Goal: Transaction & Acquisition: Purchase product/service

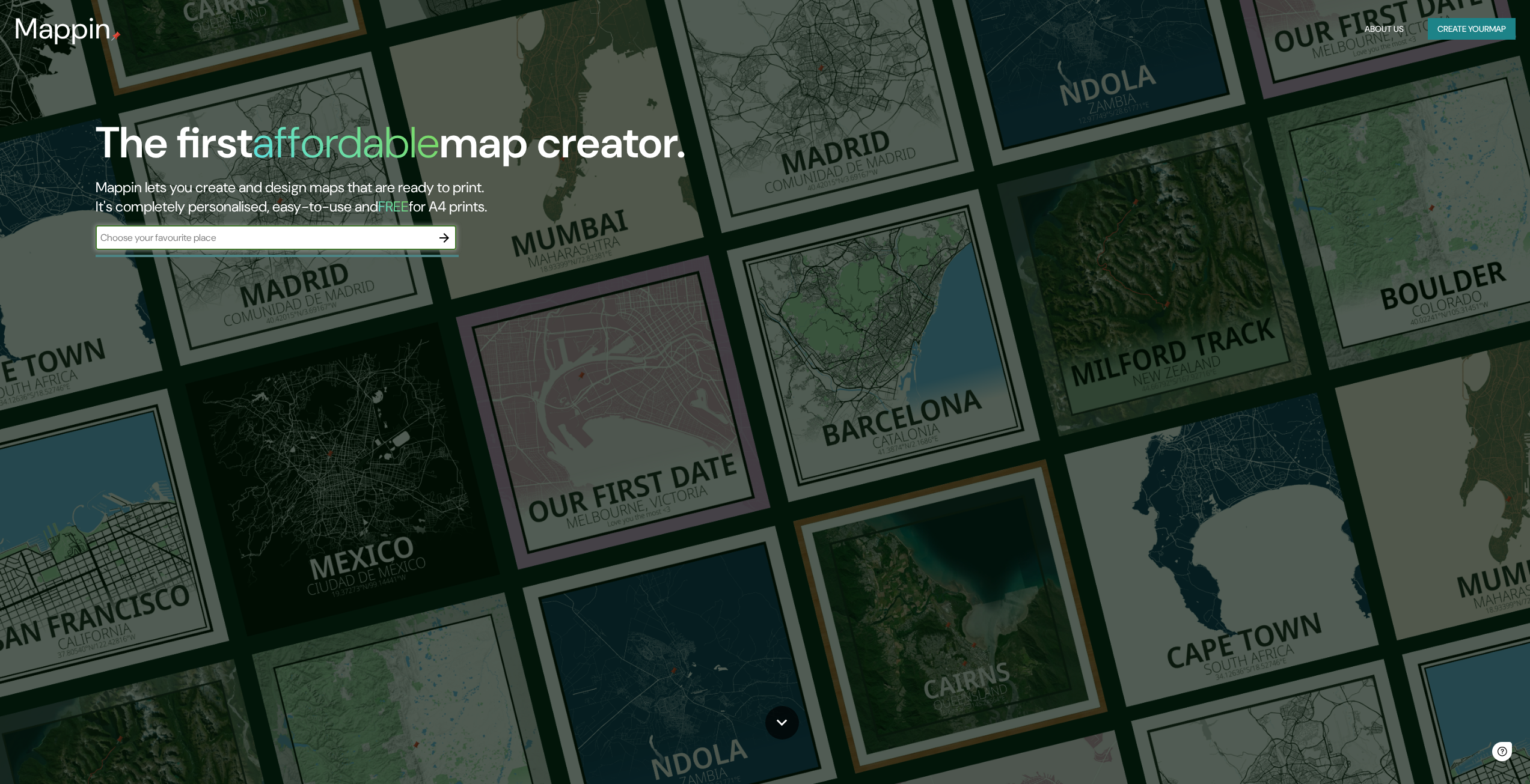
click at [404, 242] on input "text" at bounding box center [264, 238] width 337 height 14
click at [447, 242] on icon "button" at bounding box center [444, 238] width 14 height 14
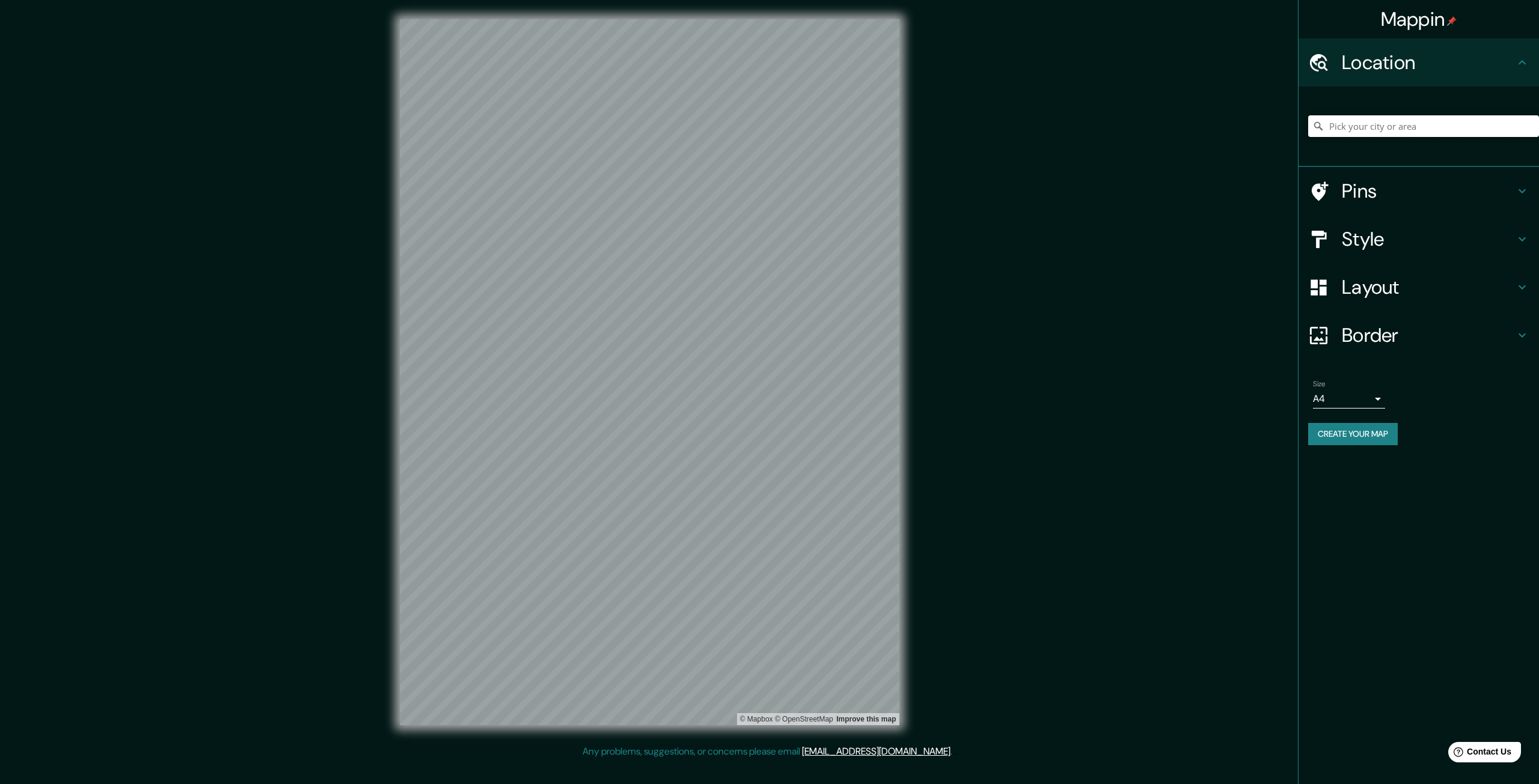
click at [1454, 124] on input "Pick your city or area" at bounding box center [1424, 126] width 231 height 22
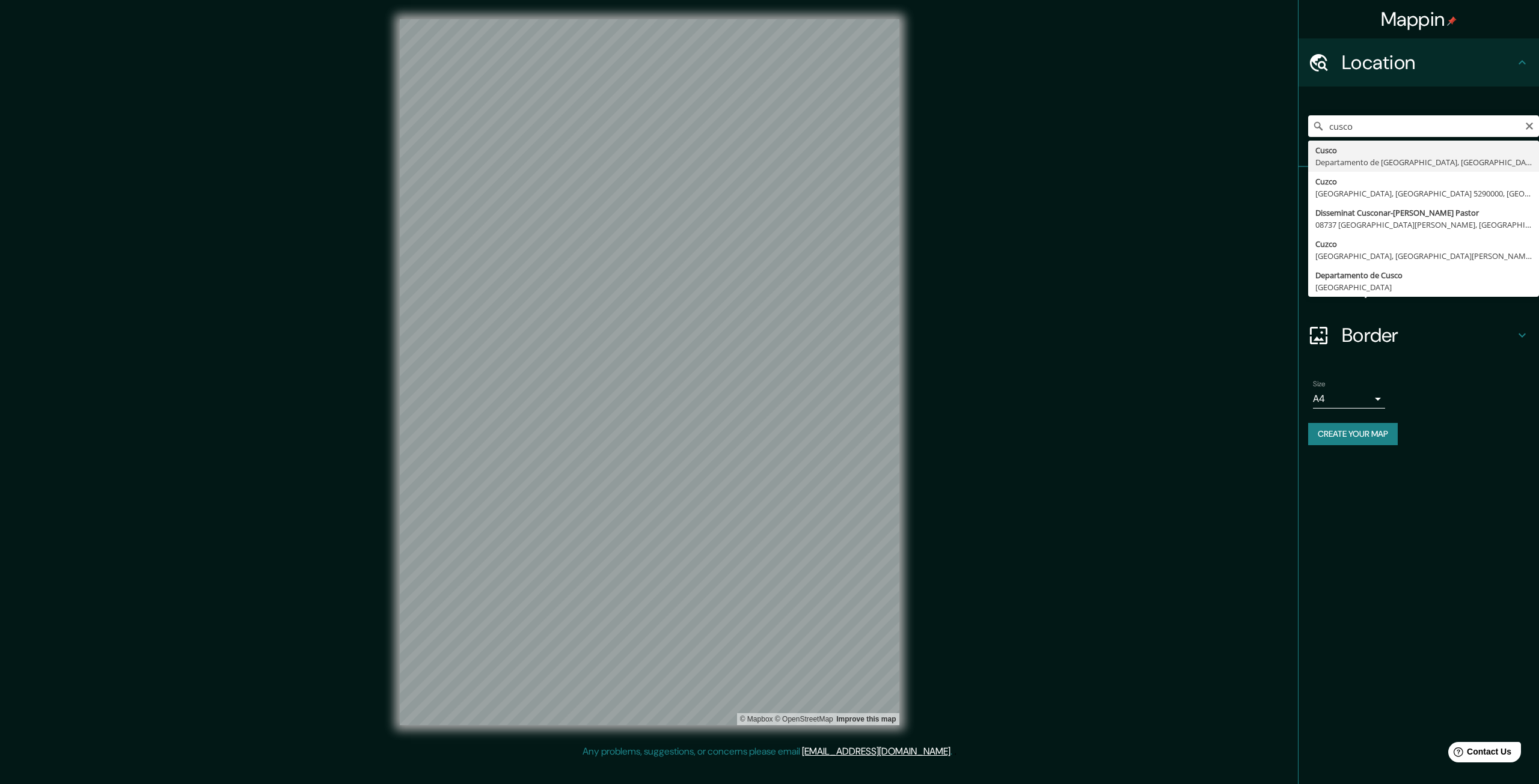
type input "Cusco, Departamento de Cusco, Perú"
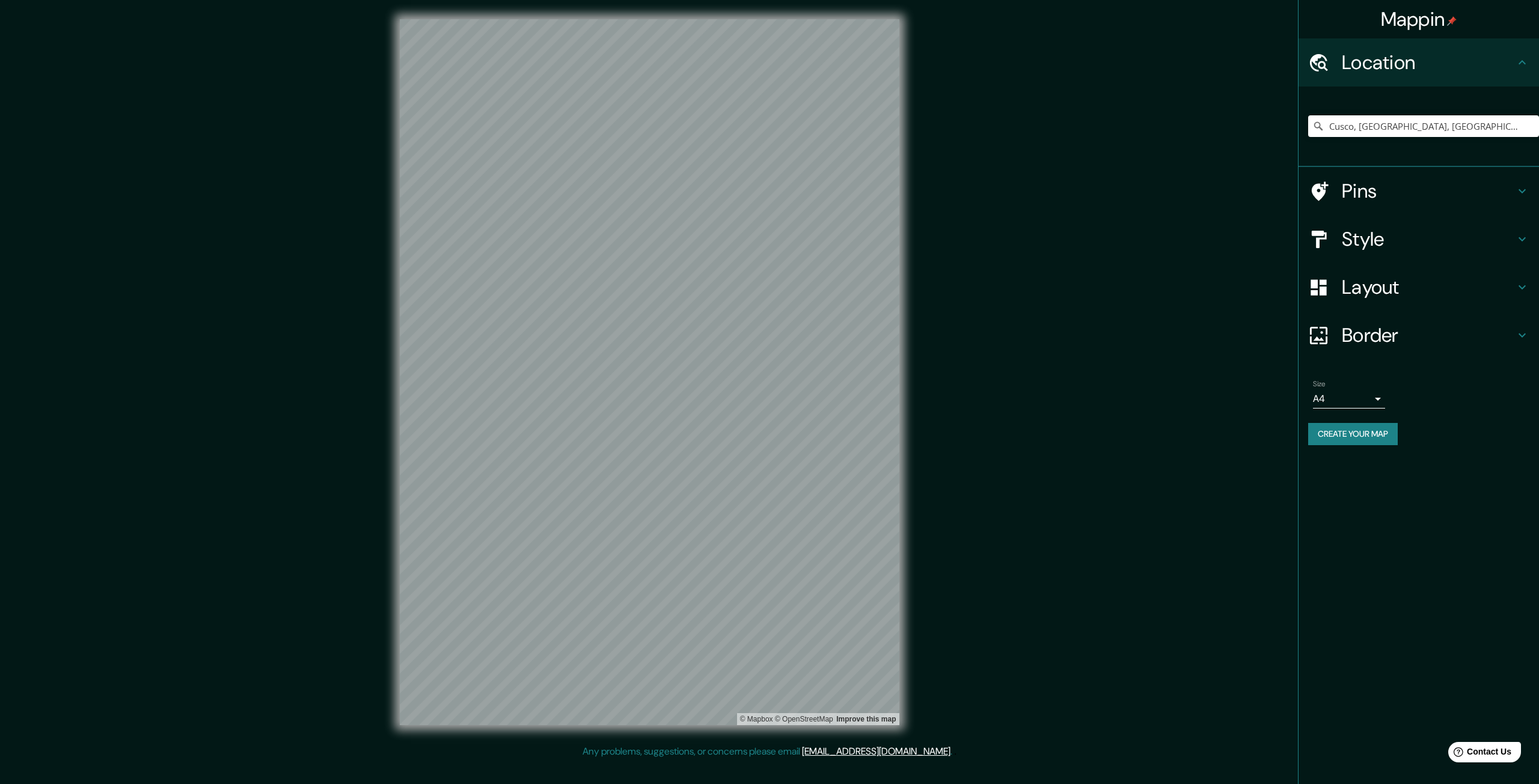
click at [1400, 251] on div "Style" at bounding box center [1418, 239] width 241 height 48
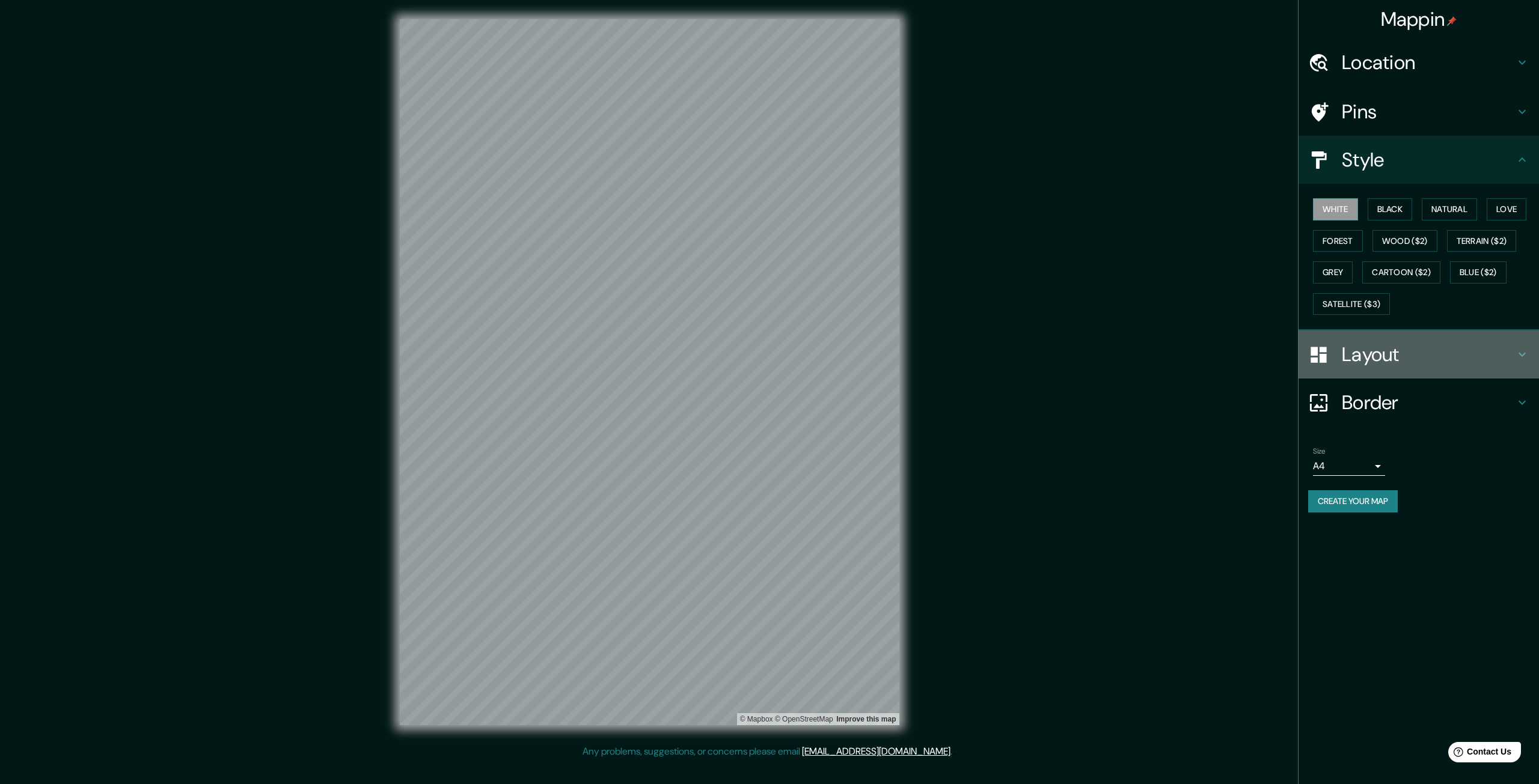
click at [1421, 372] on div "Layout" at bounding box center [1418, 354] width 241 height 48
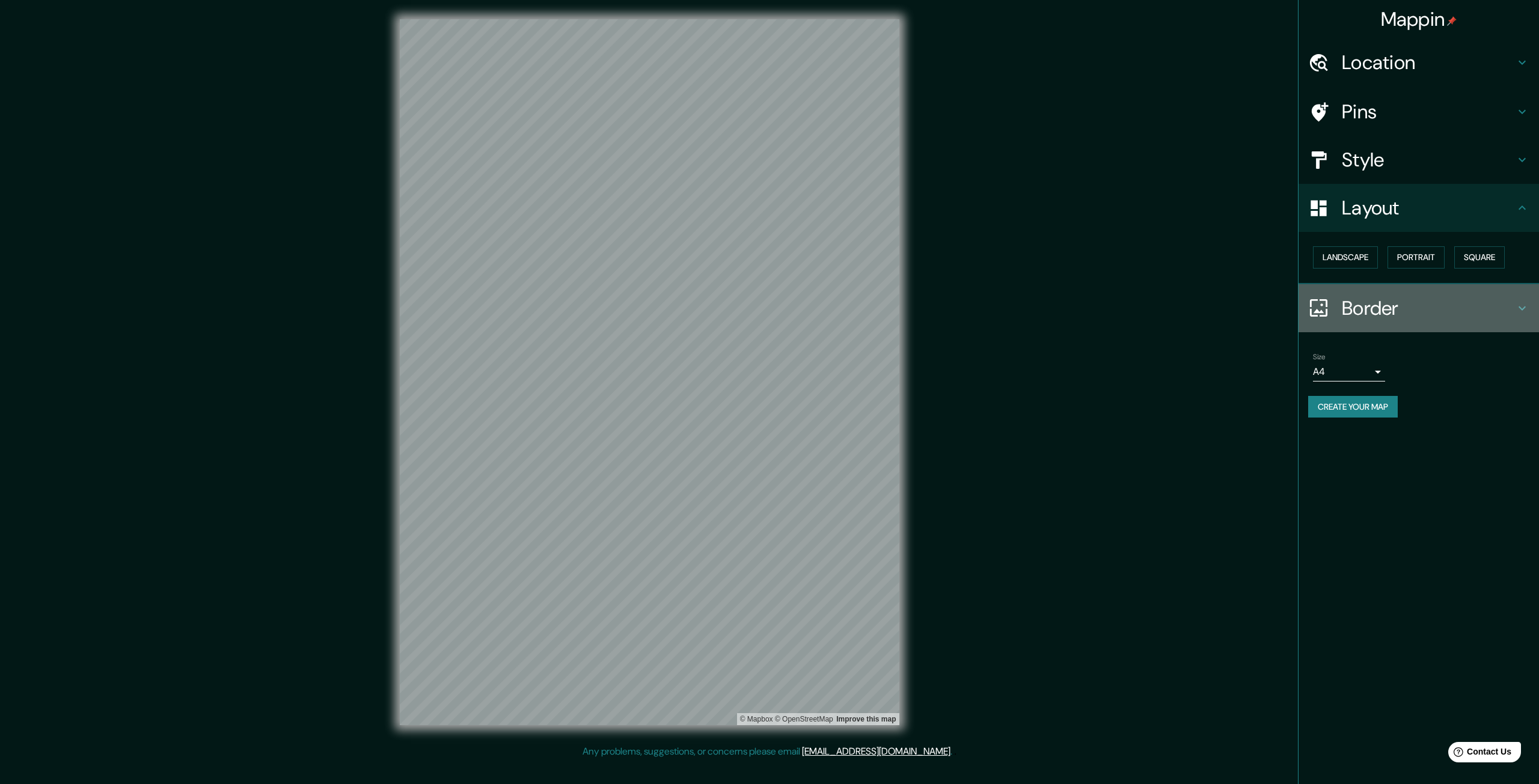
click at [1432, 318] on h4 "Border" at bounding box center [1428, 308] width 173 height 24
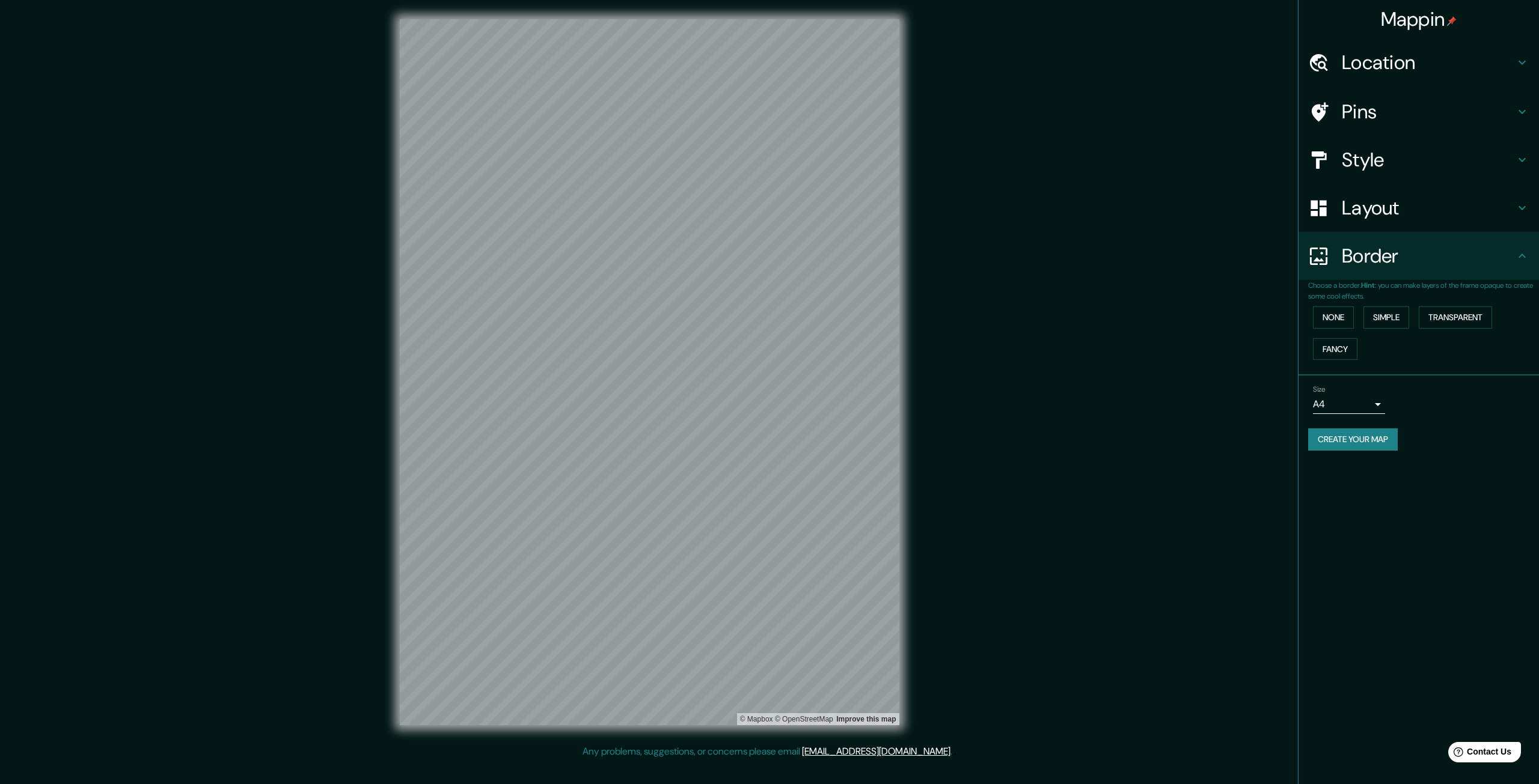
click at [1365, 403] on body "Mappin Location Cusco, Departamento de Cusco, Perú Pins Style Layout Border Cho…" at bounding box center [770, 392] width 1539 height 784
click at [1356, 444] on li "A3" at bounding box center [1349, 451] width 72 height 22
type input "a4"
click at [1409, 213] on h4 "Layout" at bounding box center [1428, 208] width 173 height 24
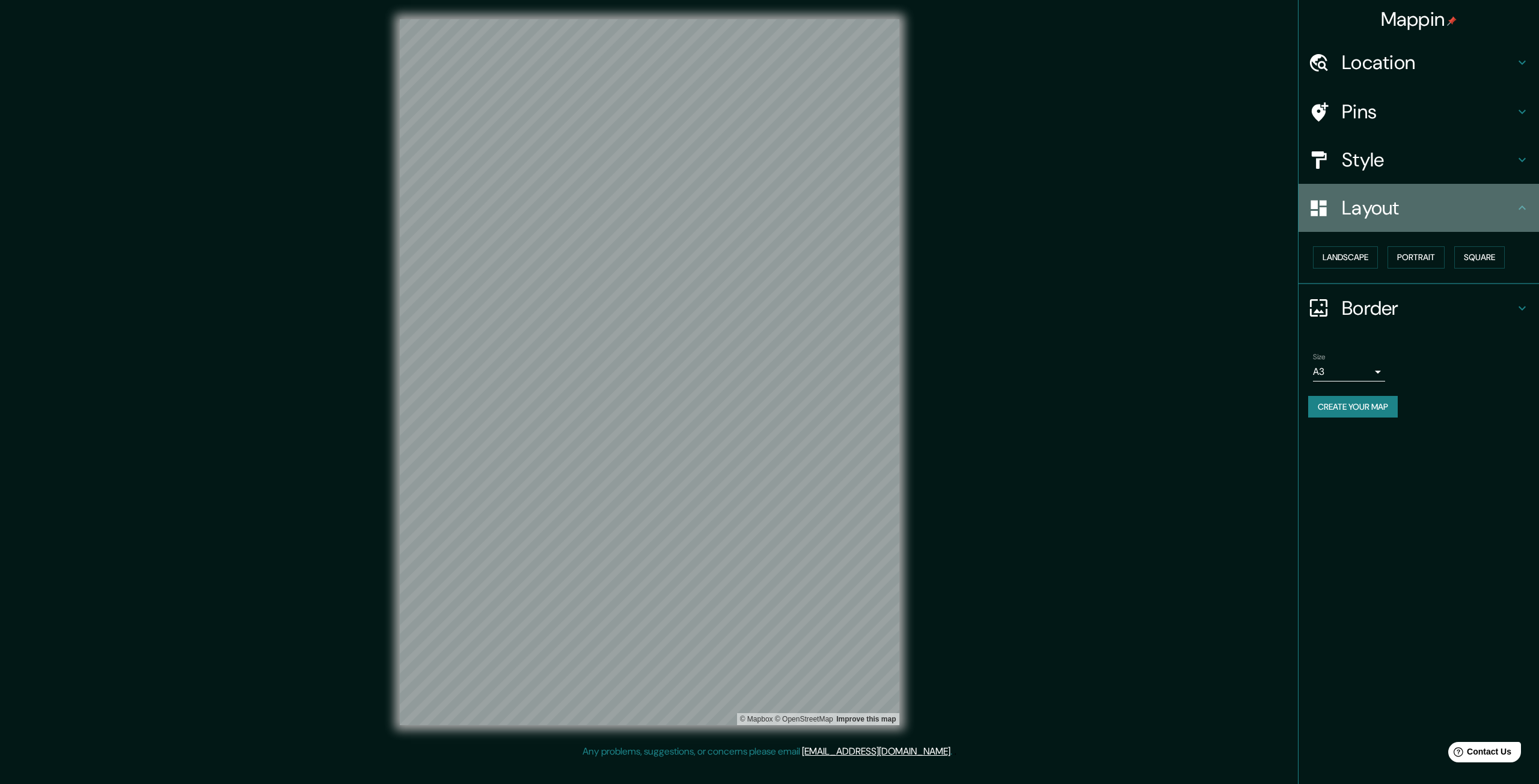
click at [1456, 194] on div "Layout" at bounding box center [1418, 208] width 241 height 48
click at [1459, 174] on div "Style" at bounding box center [1418, 159] width 241 height 48
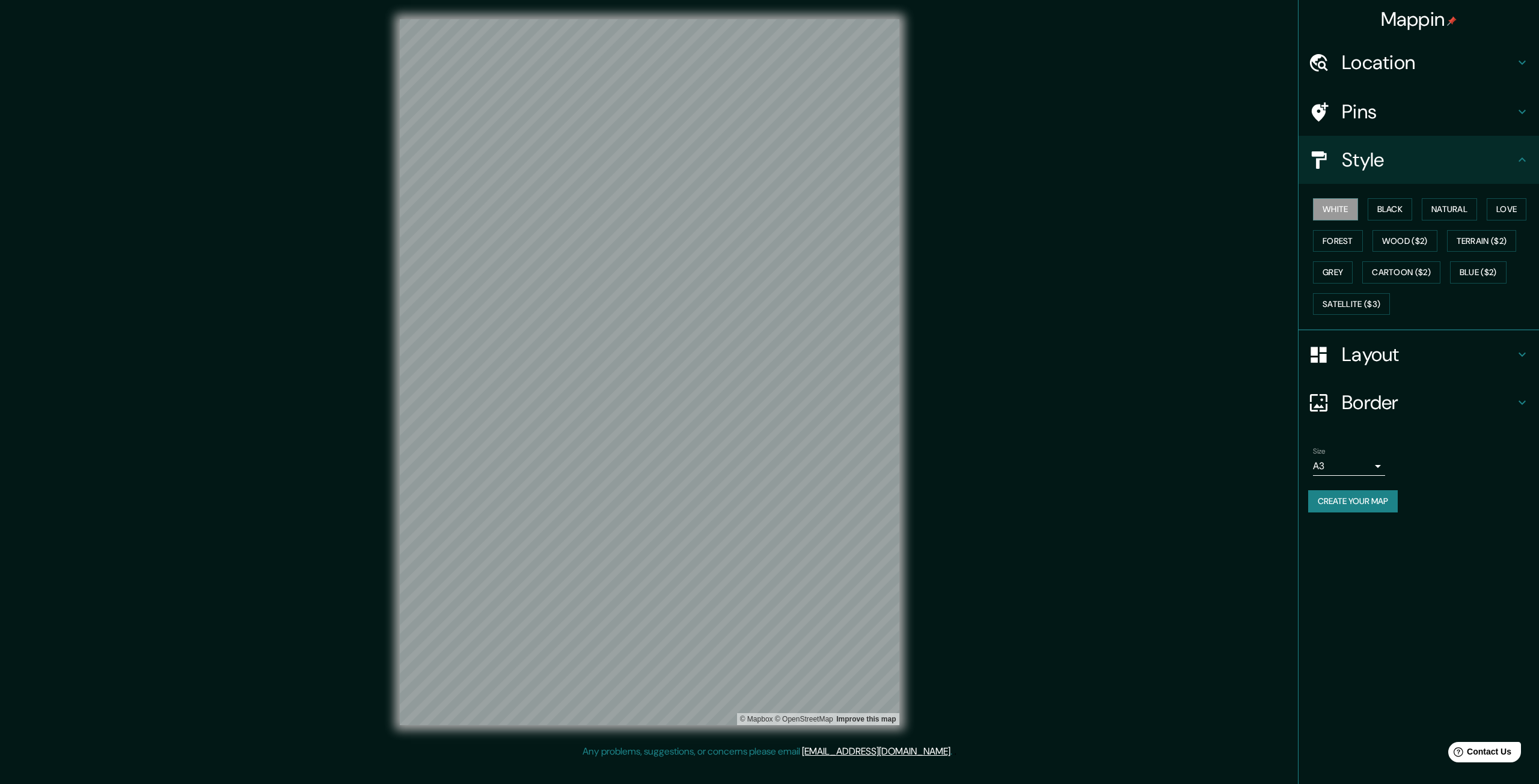
click at [1450, 130] on div "Pins" at bounding box center [1418, 112] width 241 height 48
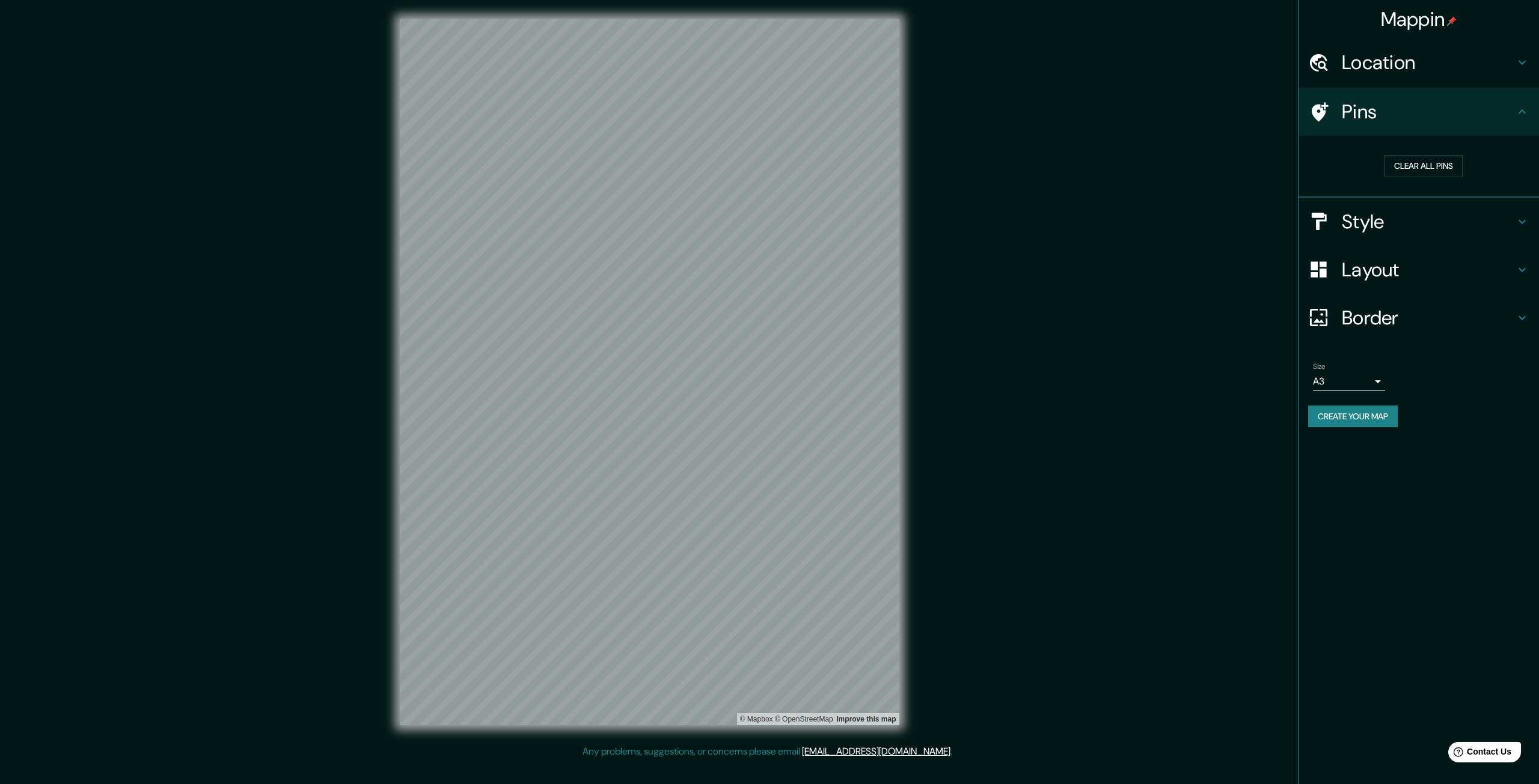
click at [1455, 284] on div "Layout" at bounding box center [1418, 270] width 241 height 48
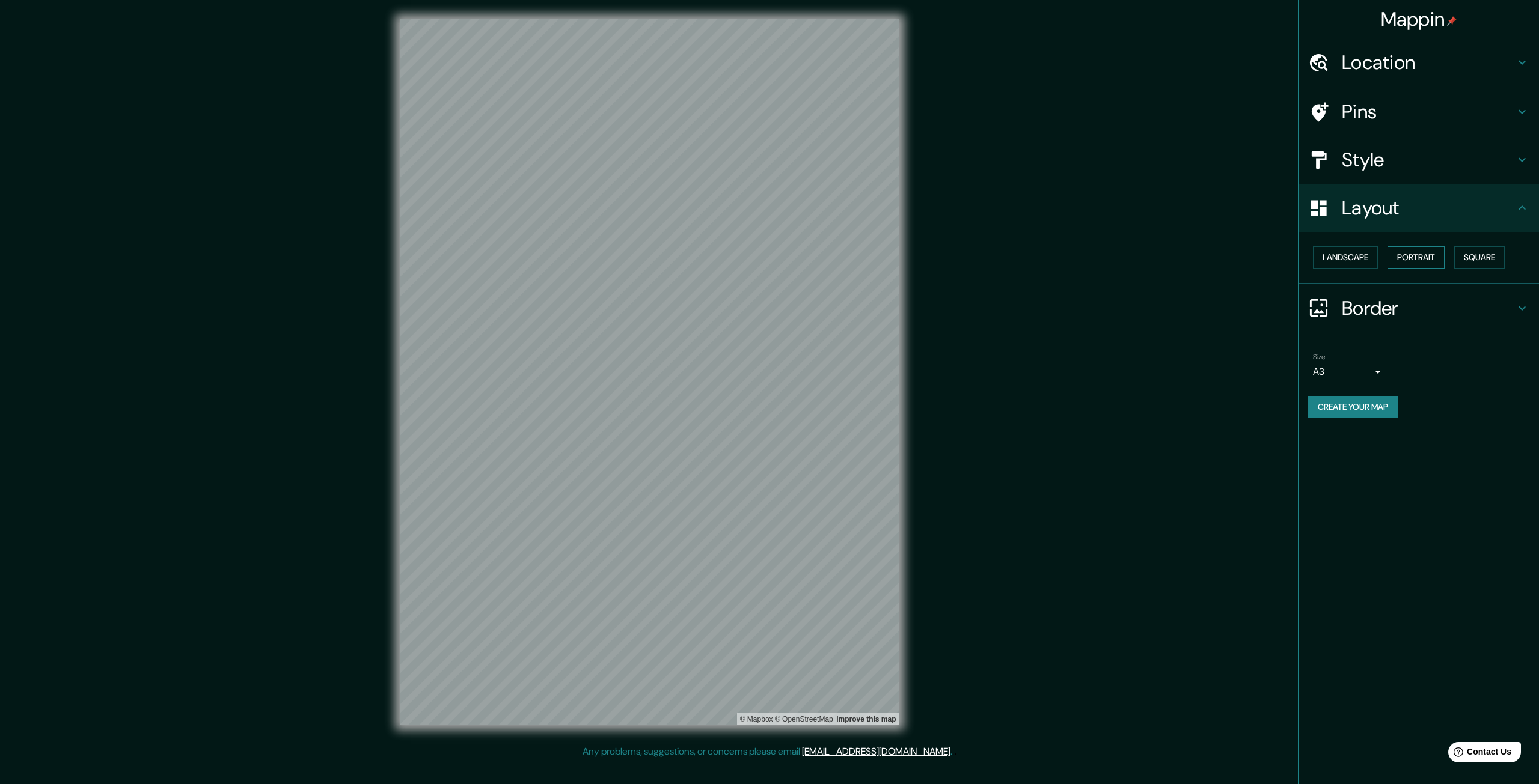
click at [1422, 254] on button "Portrait" at bounding box center [1416, 258] width 57 height 22
click at [1375, 263] on button "Landscape" at bounding box center [1345, 258] width 65 height 22
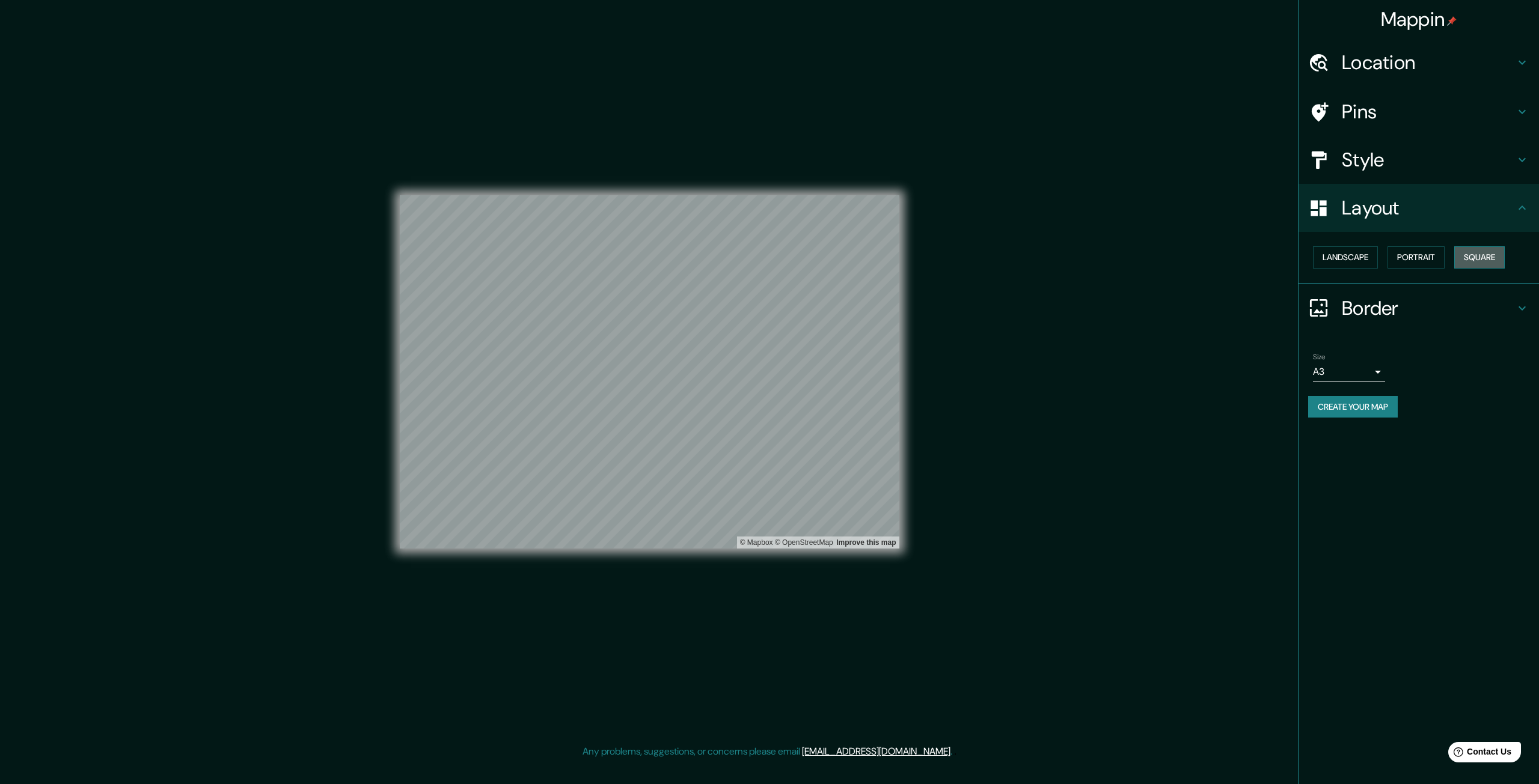
click at [1505, 258] on button "Square" at bounding box center [1479, 258] width 51 height 22
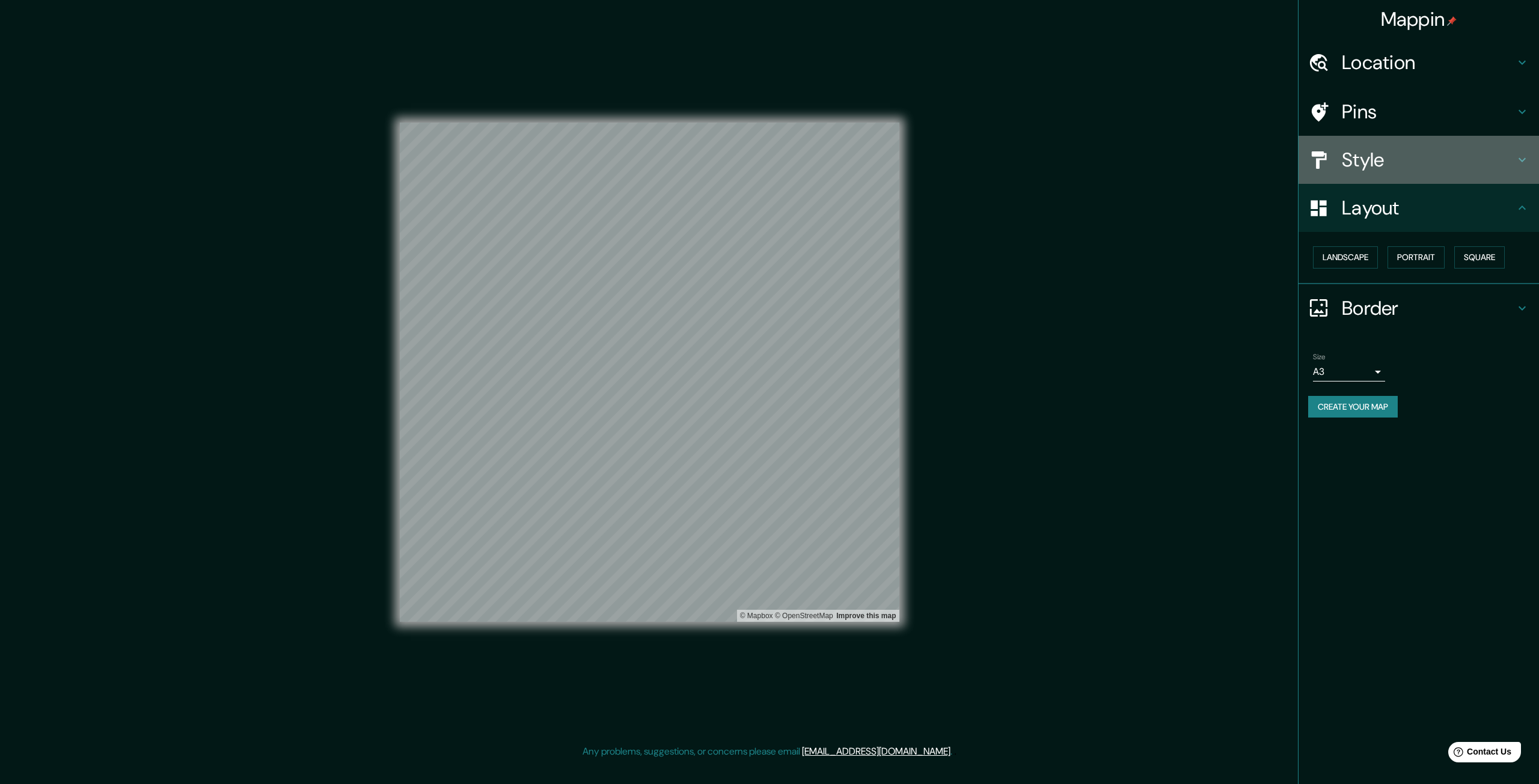
click at [1401, 170] on h4 "Style" at bounding box center [1428, 160] width 173 height 24
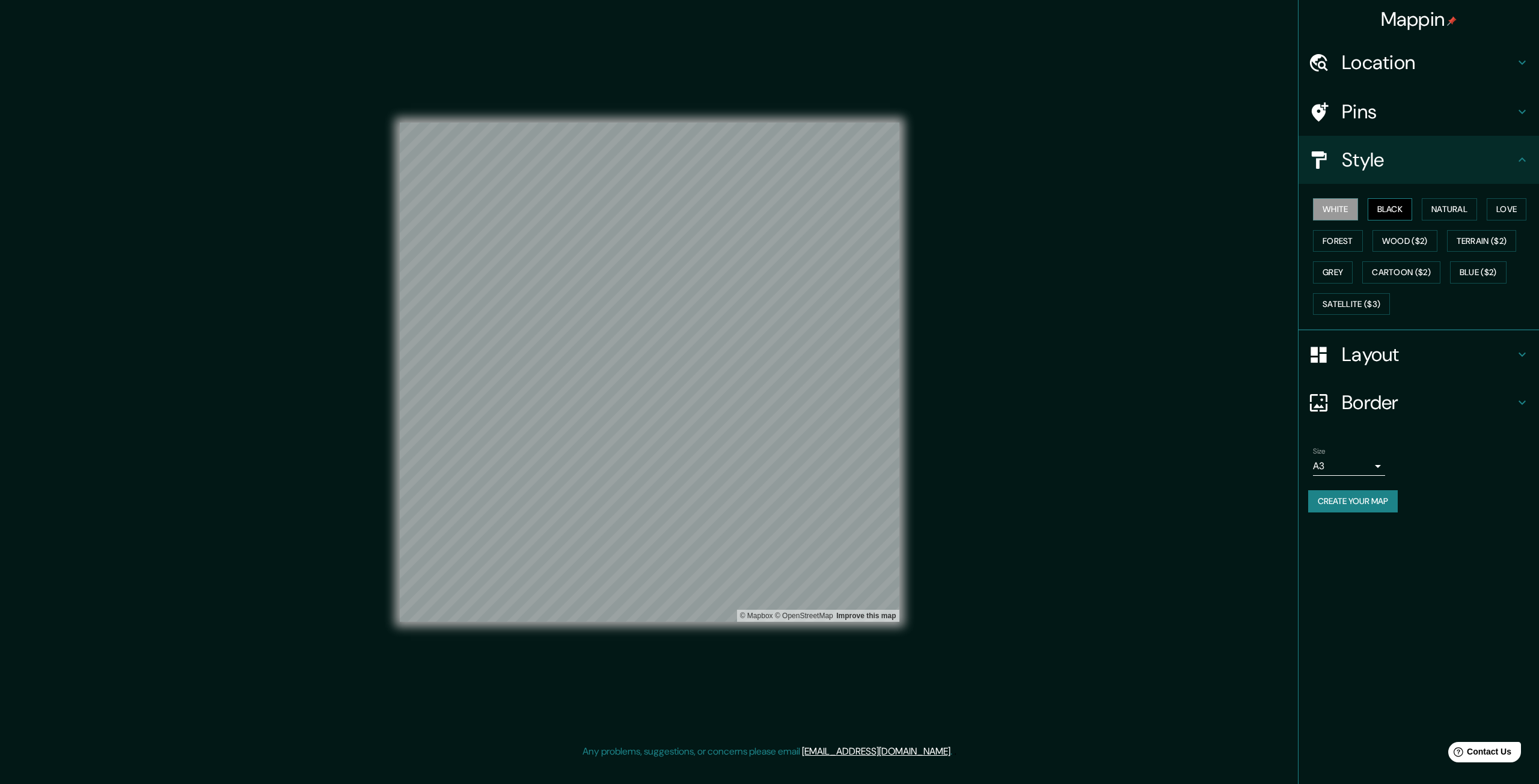
click at [1397, 211] on button "Black" at bounding box center [1390, 209] width 45 height 22
click at [1336, 236] on button "Forest" at bounding box center [1338, 241] width 50 height 22
click at [1406, 233] on button "Wood ($2)" at bounding box center [1404, 241] width 65 height 22
click at [1508, 243] on button "Terrain ($2)" at bounding box center [1482, 241] width 70 height 22
click at [1507, 214] on button "Love" at bounding box center [1506, 209] width 39 height 22
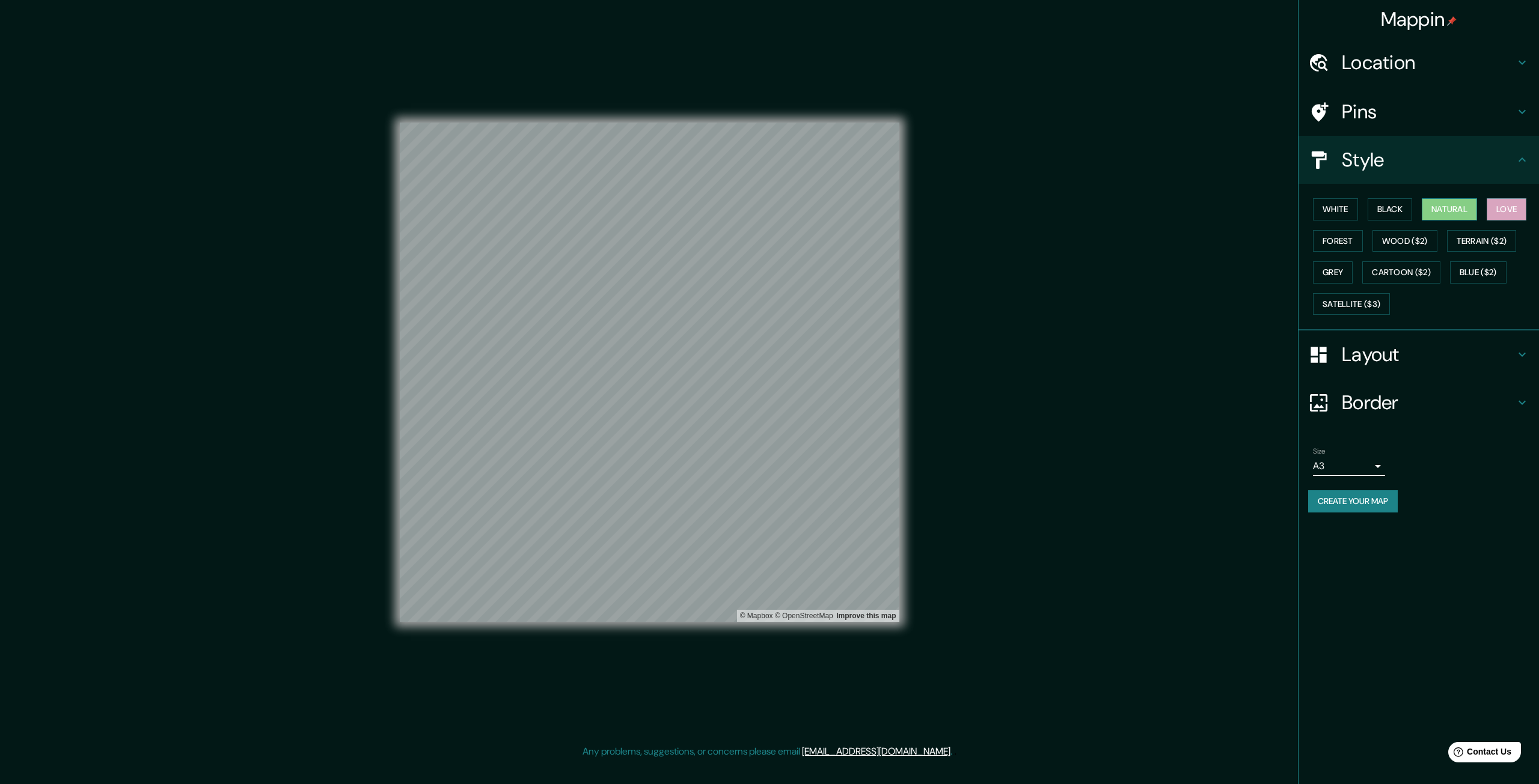
click at [1468, 213] on button "Natural" at bounding box center [1450, 209] width 55 height 22
click at [1389, 213] on button "Black" at bounding box center [1390, 209] width 45 height 22
click at [1397, 260] on div "White Black Natural Love Forest Wood ($2) Terrain ($2) Grey Cartoon ($2) Blue (…" at bounding box center [1424, 256] width 231 height 126
click at [1395, 270] on button "Cartoon ($2)" at bounding box center [1401, 273] width 78 height 22
click at [1341, 272] on button "Grey" at bounding box center [1333, 273] width 39 height 22
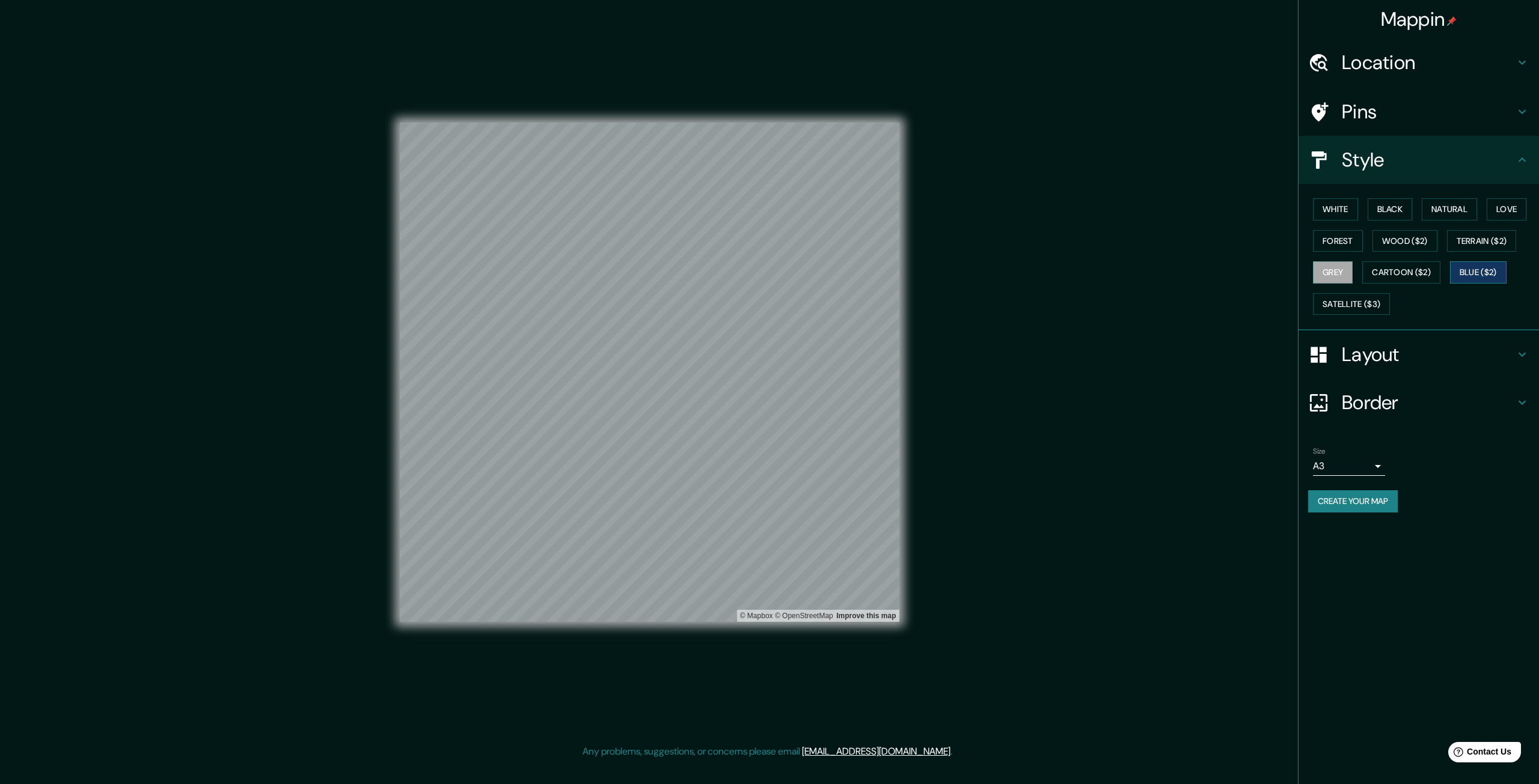
click at [1494, 278] on button "Blue ($2)" at bounding box center [1479, 273] width 57 height 22
click at [1348, 214] on button "White" at bounding box center [1336, 209] width 45 height 22
click at [1413, 202] on button "Black" at bounding box center [1390, 209] width 45 height 22
click at [1367, 497] on button "Create your map" at bounding box center [1353, 502] width 89 height 22
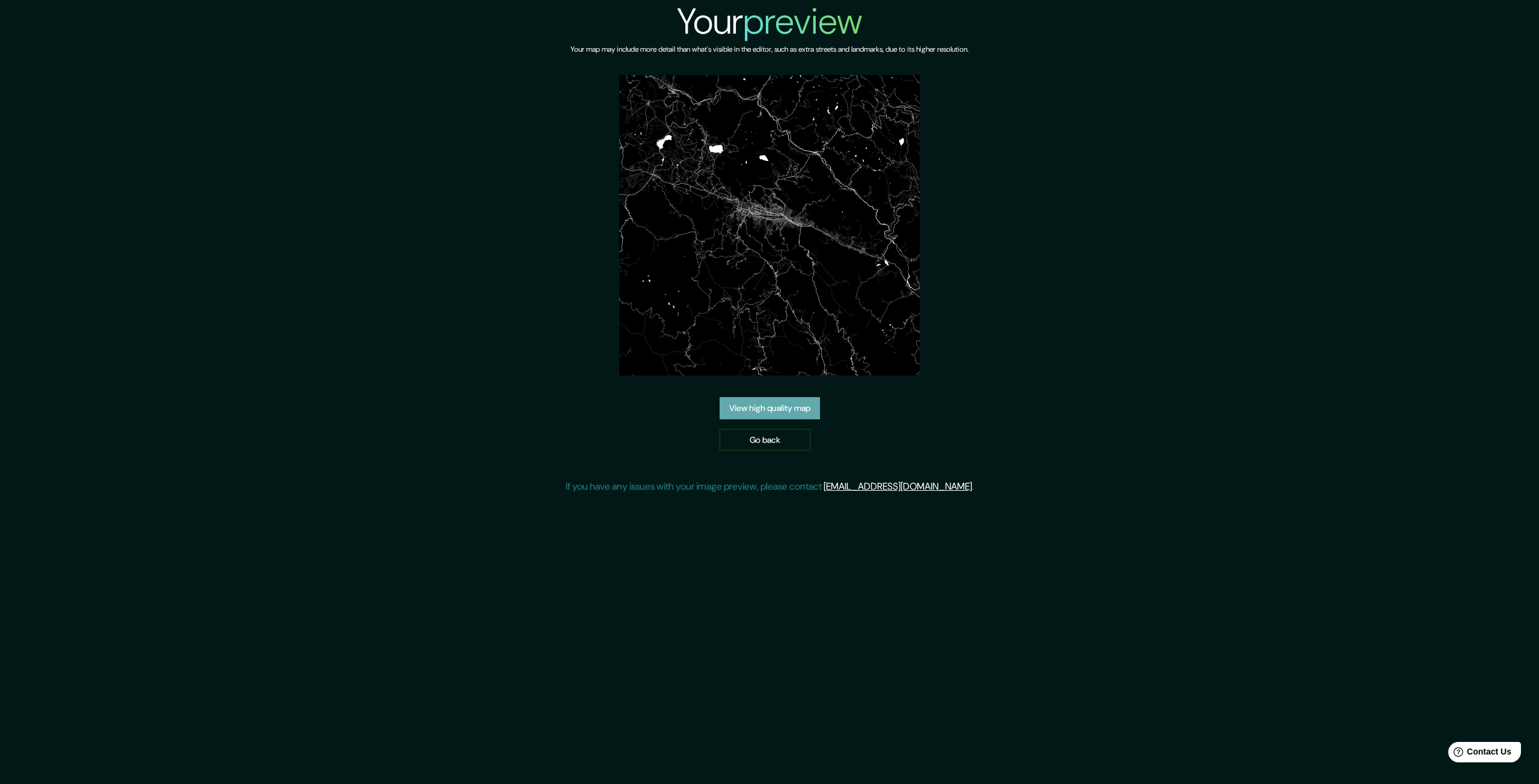
click at [799, 412] on link "View high quality map" at bounding box center [770, 408] width 101 height 22
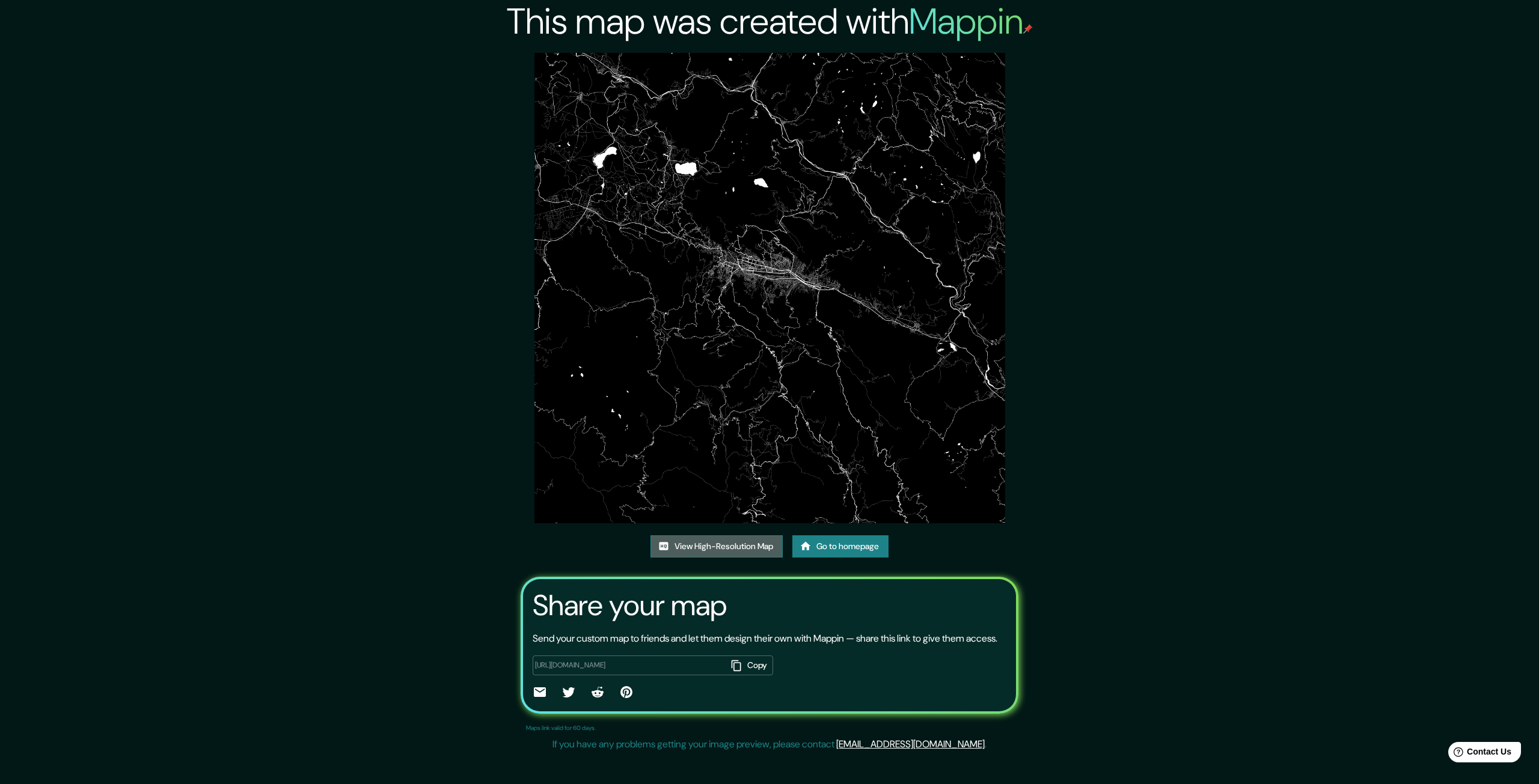
click at [755, 552] on link "View High-Resolution Map" at bounding box center [717, 546] width 133 height 22
click at [743, 675] on button "Copy" at bounding box center [749, 665] width 47 height 20
click at [729, 552] on link "View High-Resolution Map" at bounding box center [717, 546] width 133 height 22
